Goal: Find specific page/section: Find specific page/section

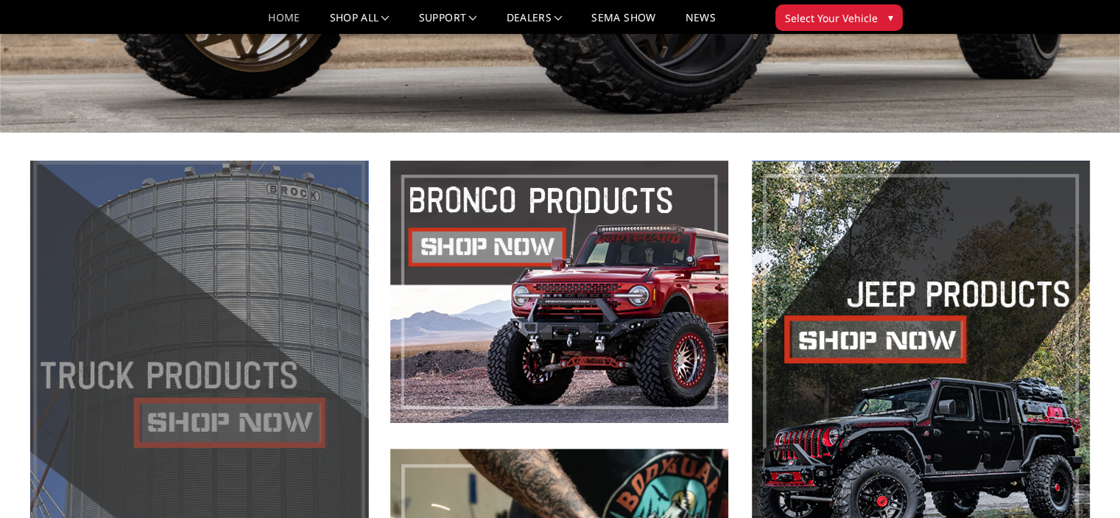
scroll to position [442, 0]
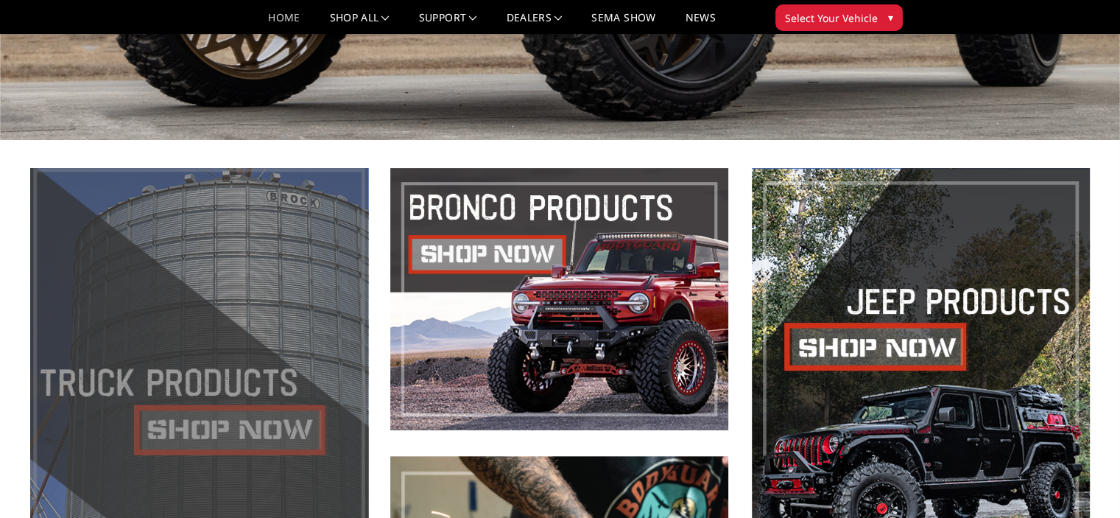
click at [239, 439] on span at bounding box center [199, 443] width 338 height 550
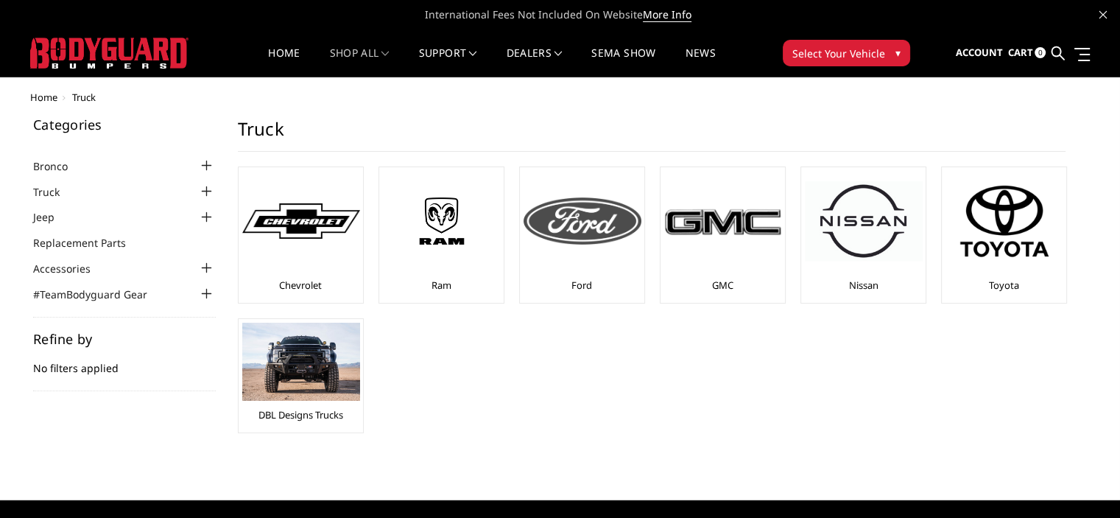
click at [569, 217] on img at bounding box center [583, 220] width 118 height 47
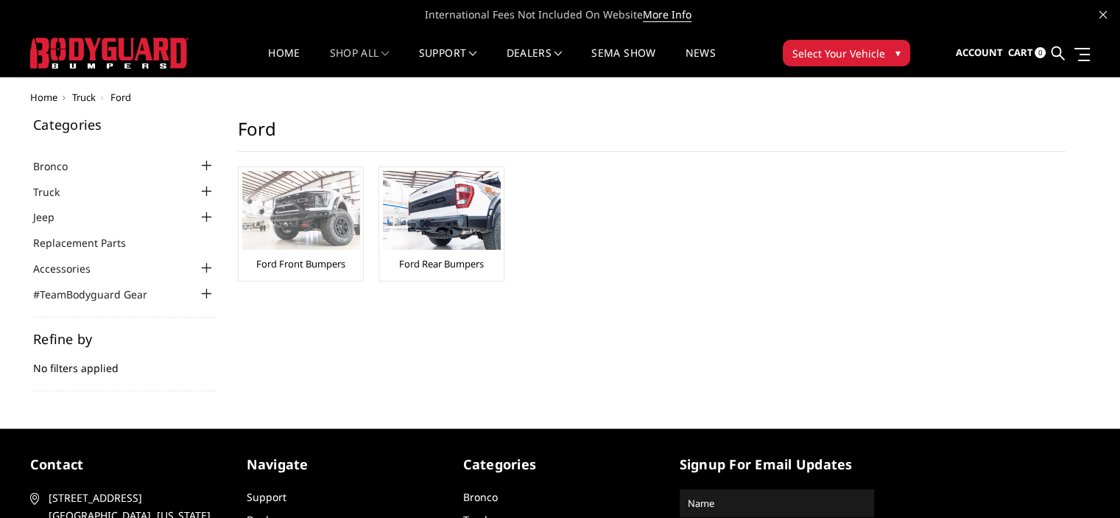
click at [317, 264] on link "Ford Front Bumpers" at bounding box center [300, 263] width 89 height 13
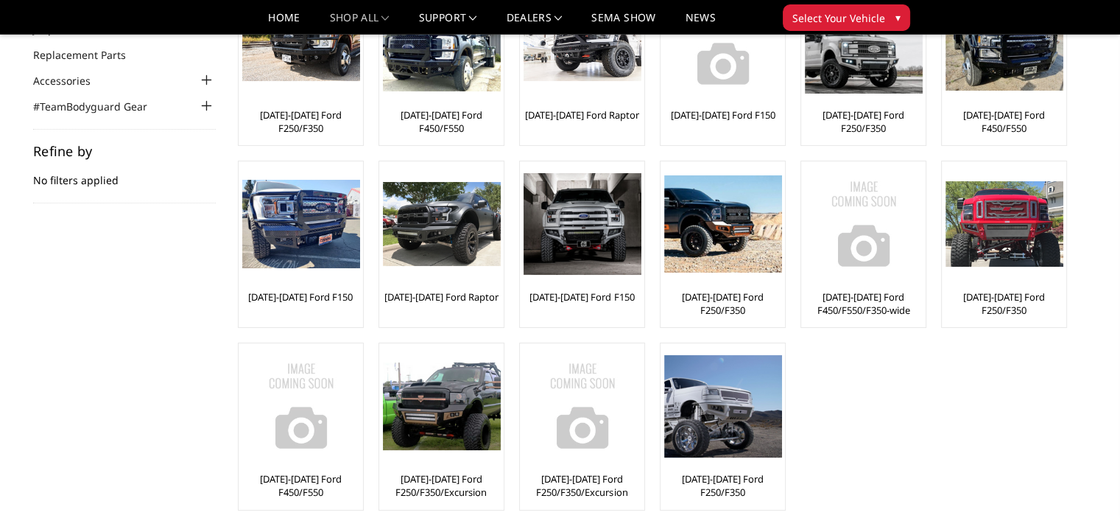
scroll to position [147, 0]
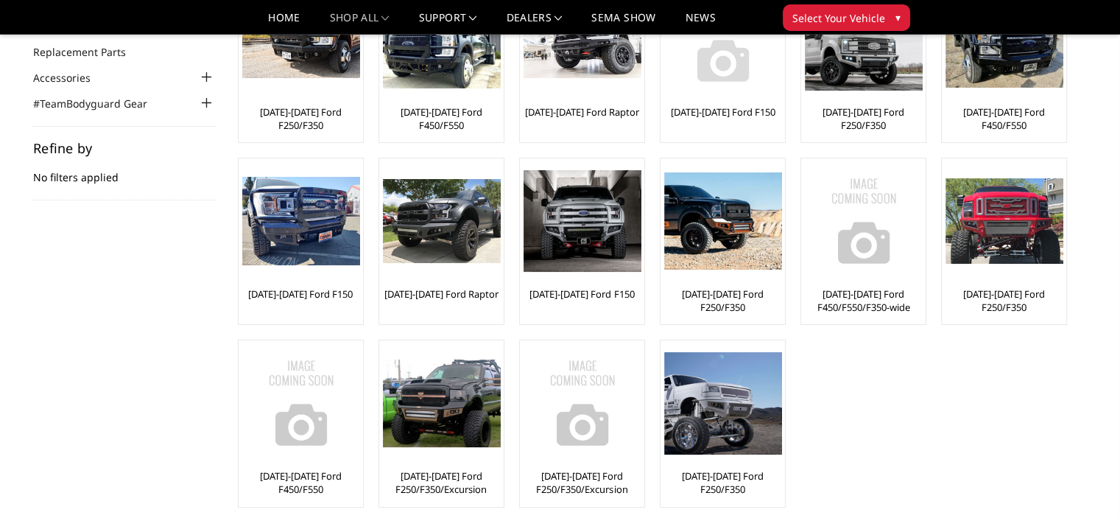
click at [728, 113] on link "[DATE]-[DATE] Ford F150" at bounding box center [723, 111] width 105 height 13
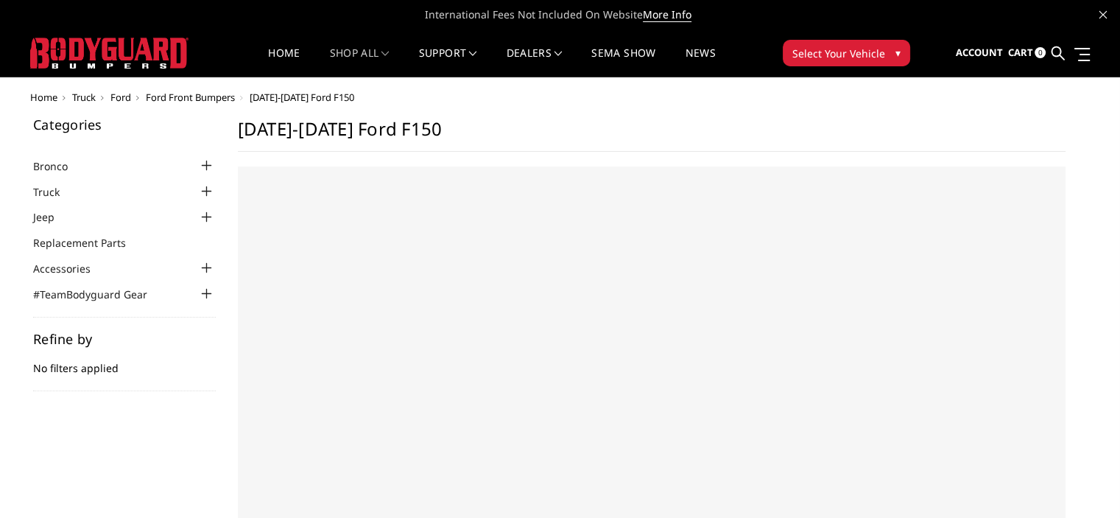
select select "US"
